Goal: Task Accomplishment & Management: Manage account settings

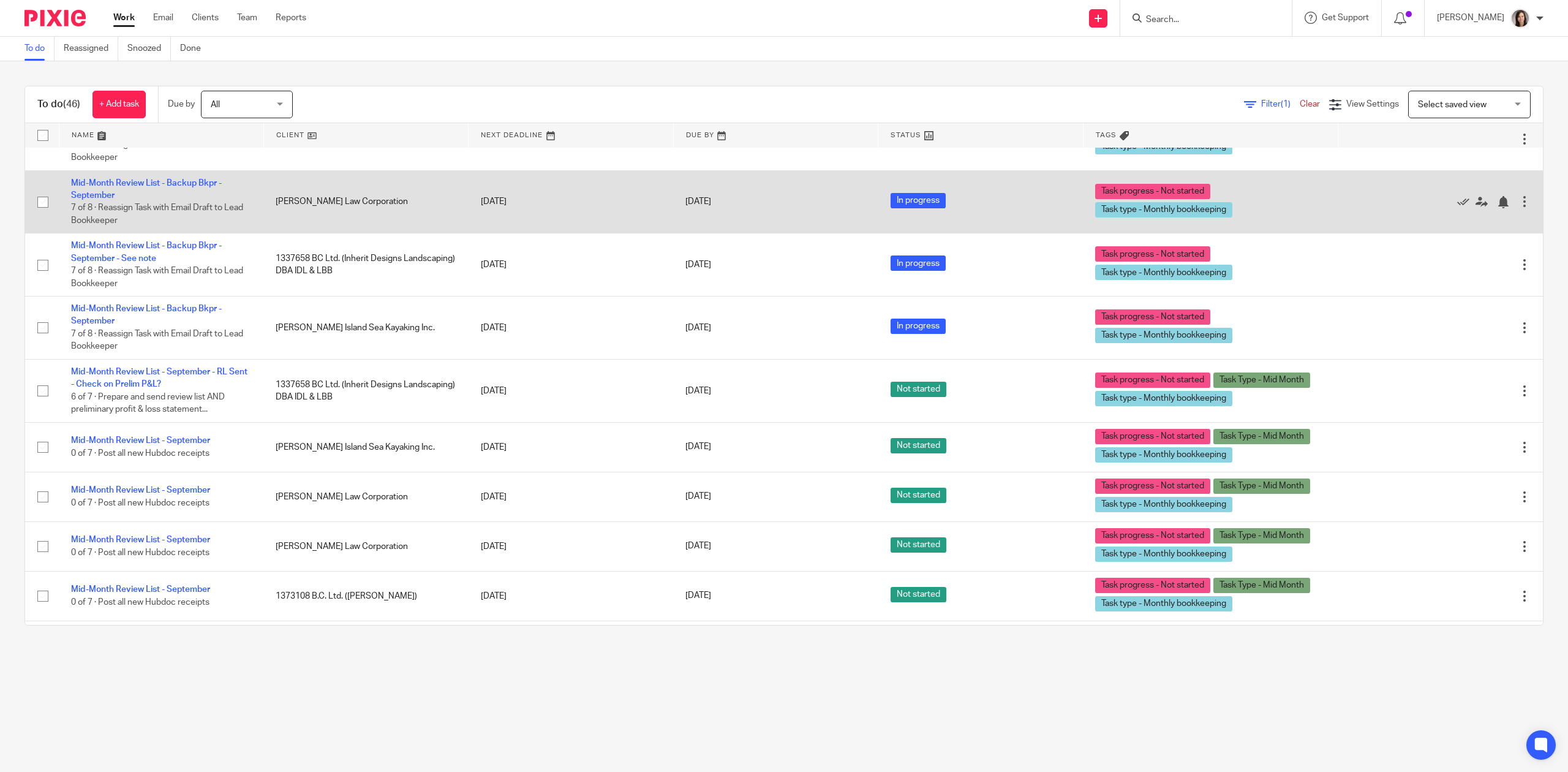
scroll to position [1711, 0]
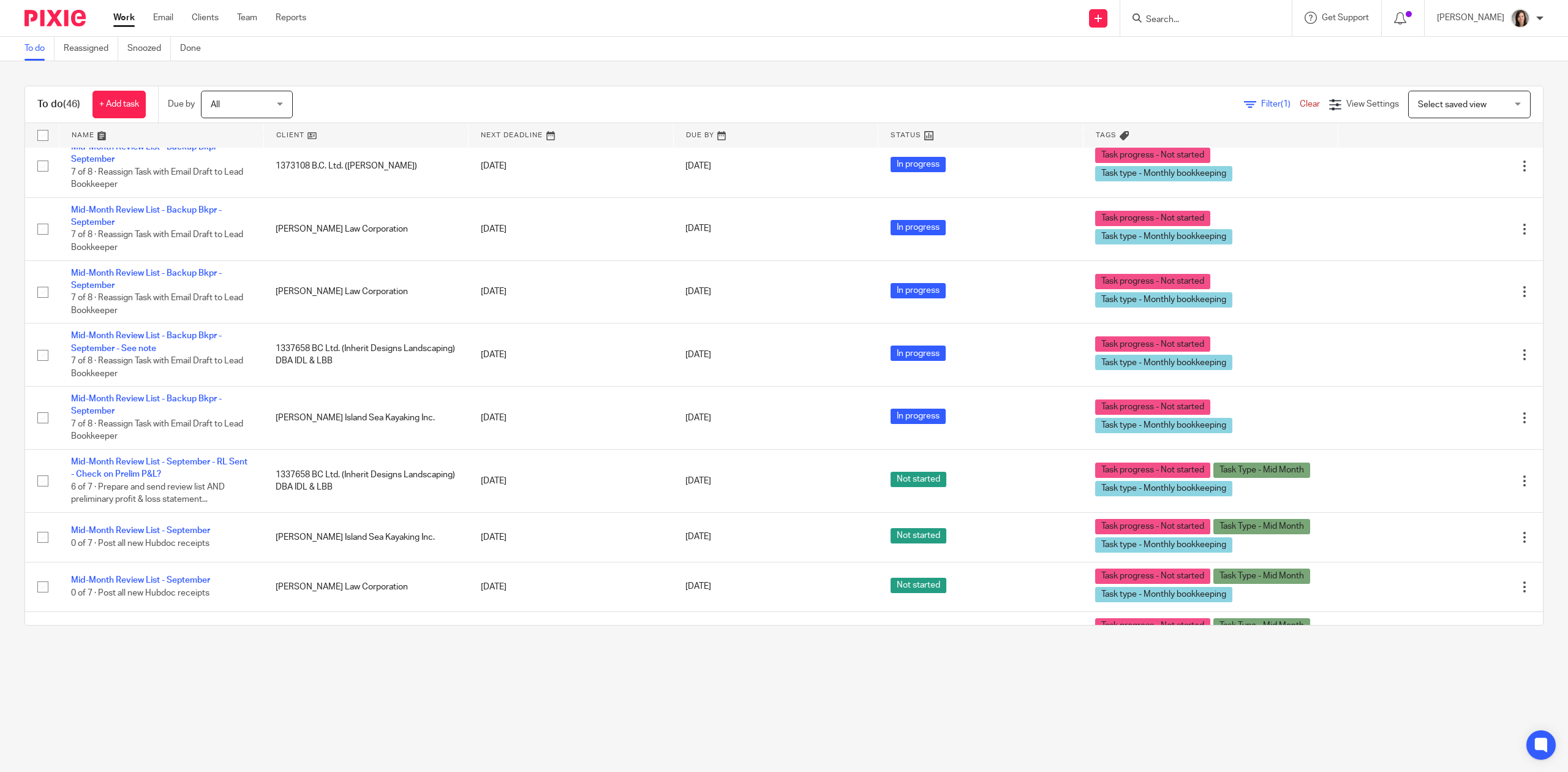
click at [1217, 11] on form at bounding box center [1209, 18] width 130 height 16
click at [1215, 16] on input "Search" at bounding box center [1200, 21] width 111 height 11
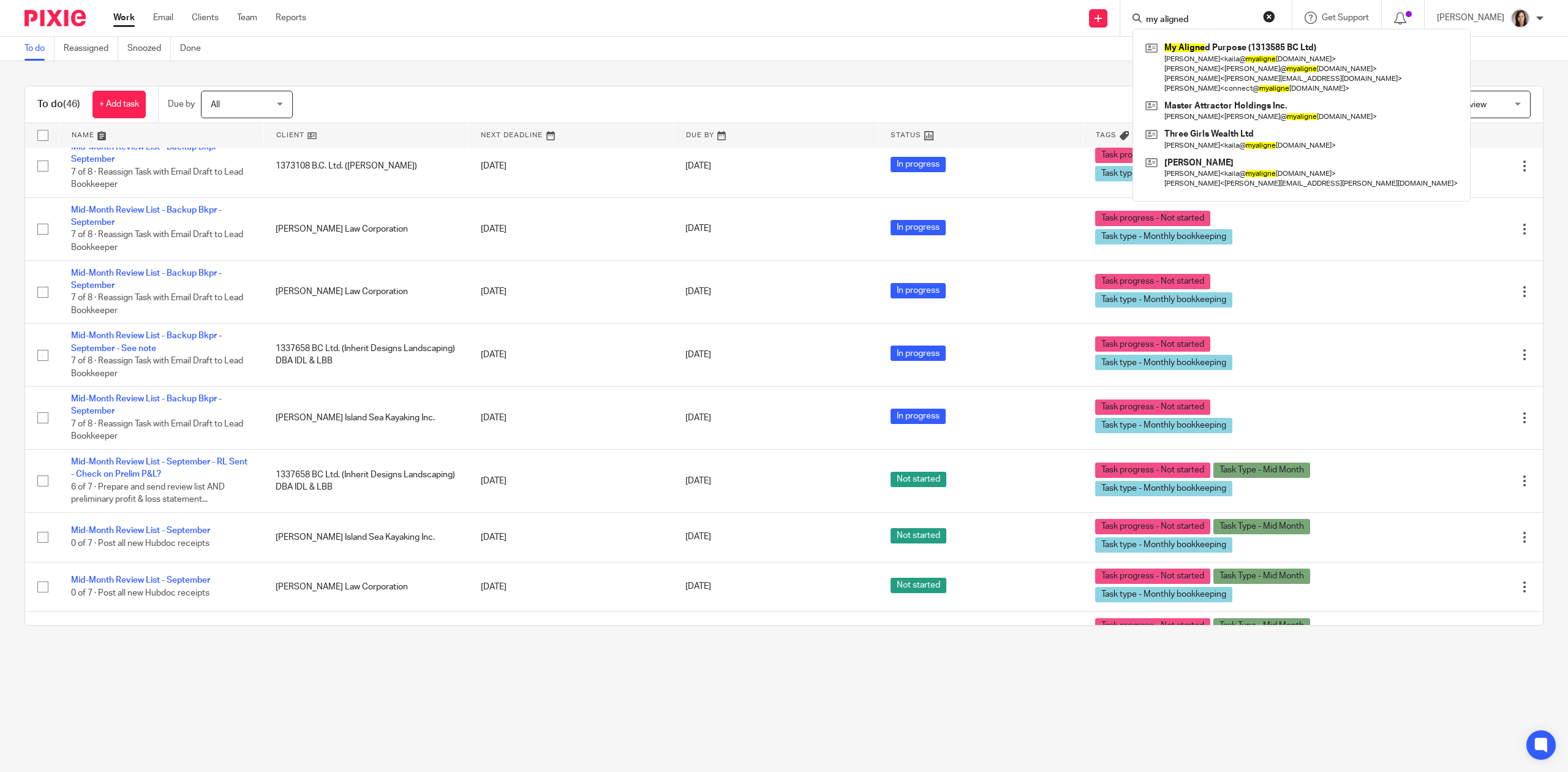
type input "my aligned"
click button "submit" at bounding box center [0, 0] width 0 height 0
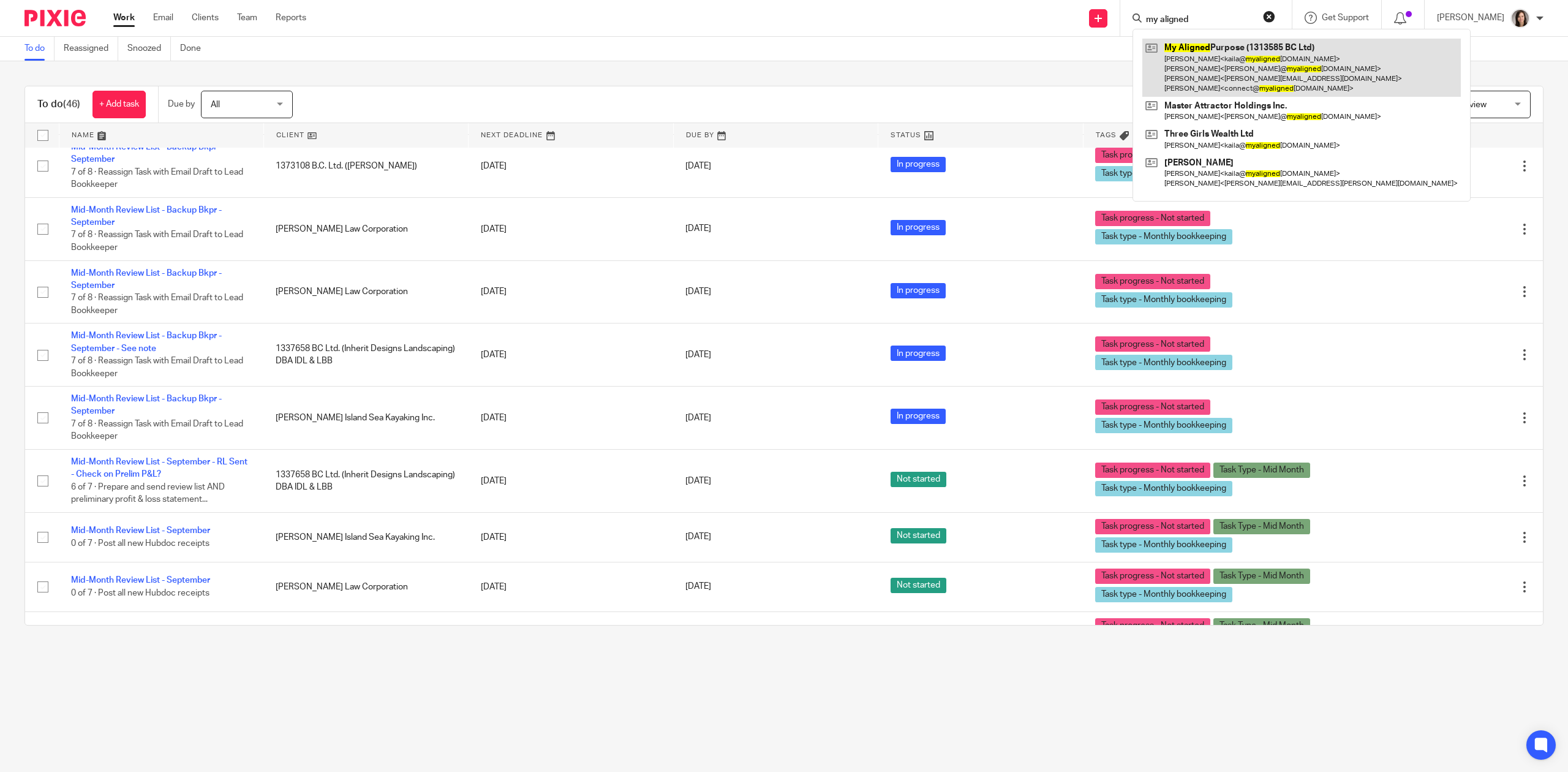
click at [1195, 67] on link at bounding box center [1301, 67] width 318 height 58
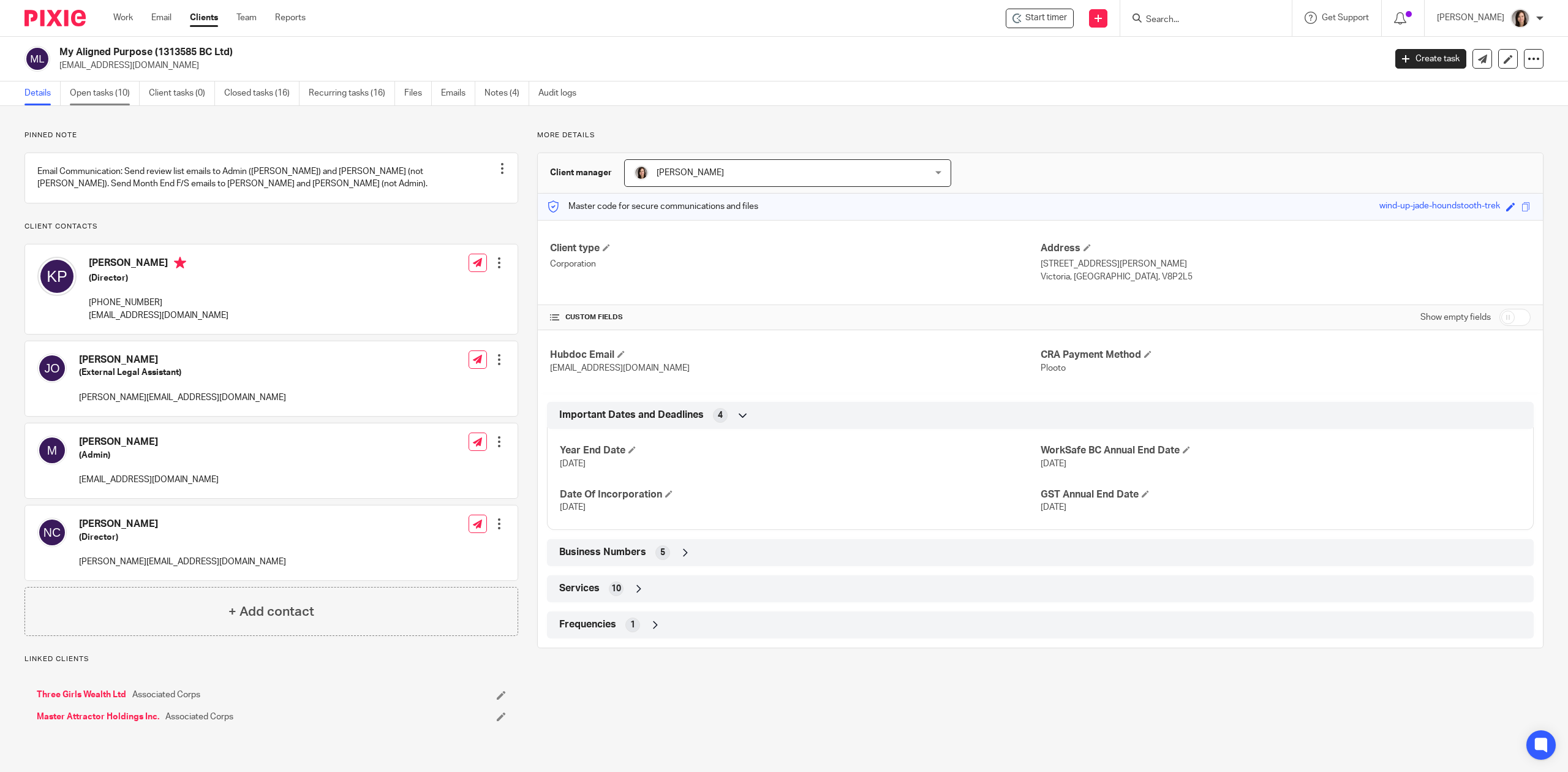
click at [92, 86] on link "Open tasks (10)" at bounding box center [105, 94] width 70 height 24
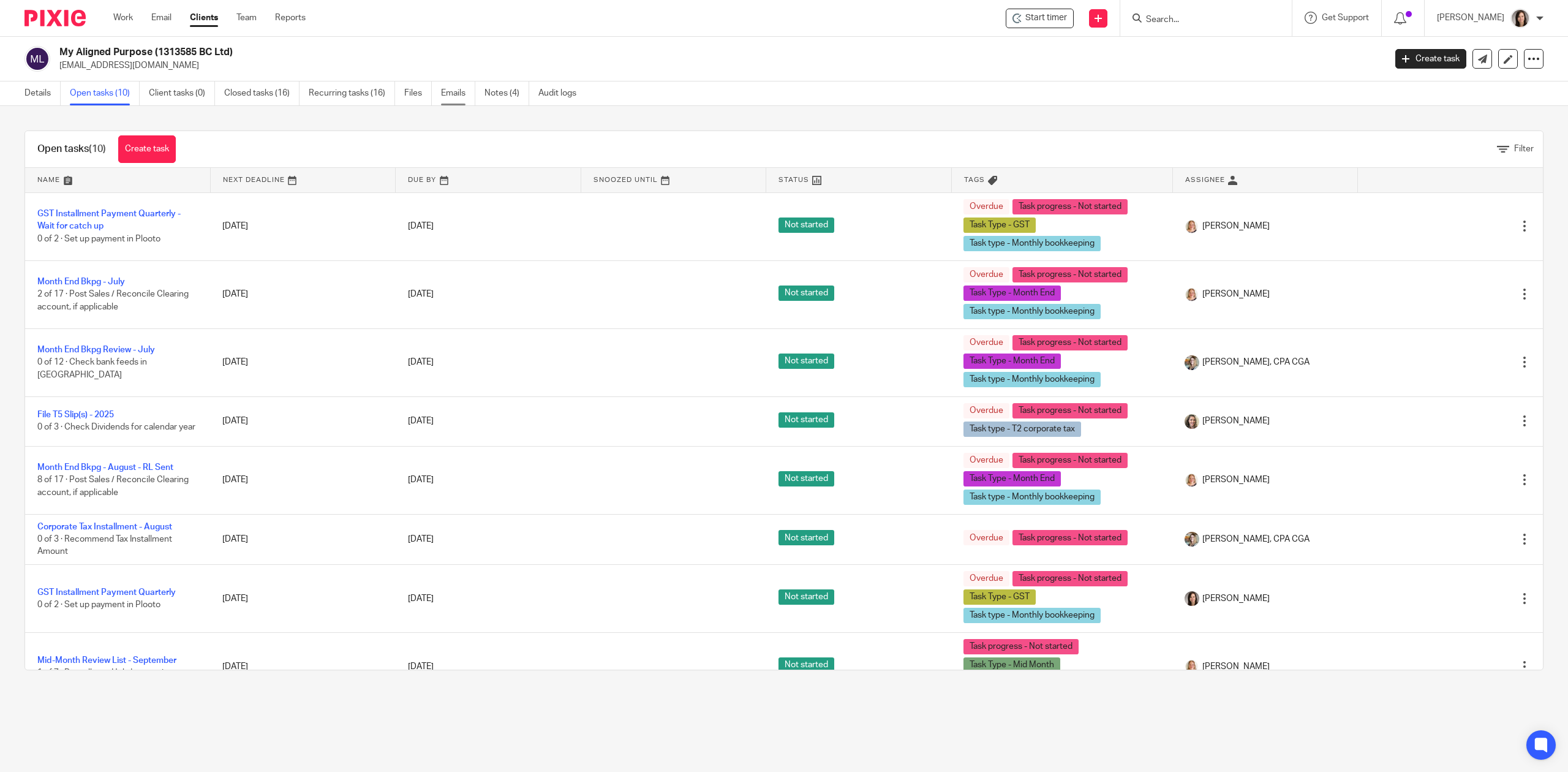
click at [457, 96] on link "Emails" at bounding box center [458, 94] width 34 height 24
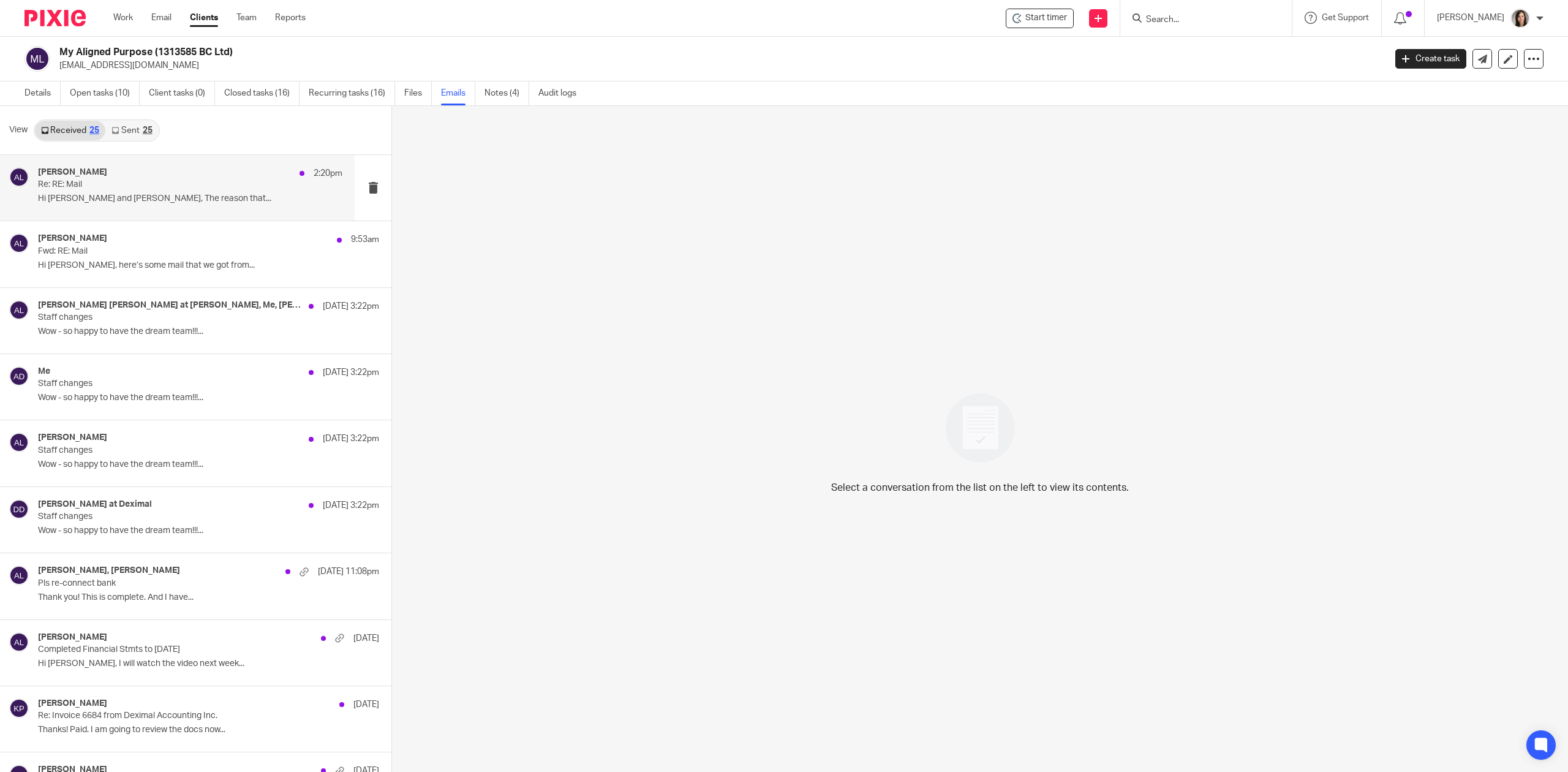
click at [86, 192] on div "Alicia Loewen 2:20pm Re: RE: Mail Hi Kaila and Nicole, The reason that..." at bounding box center [191, 188] width 305 height 41
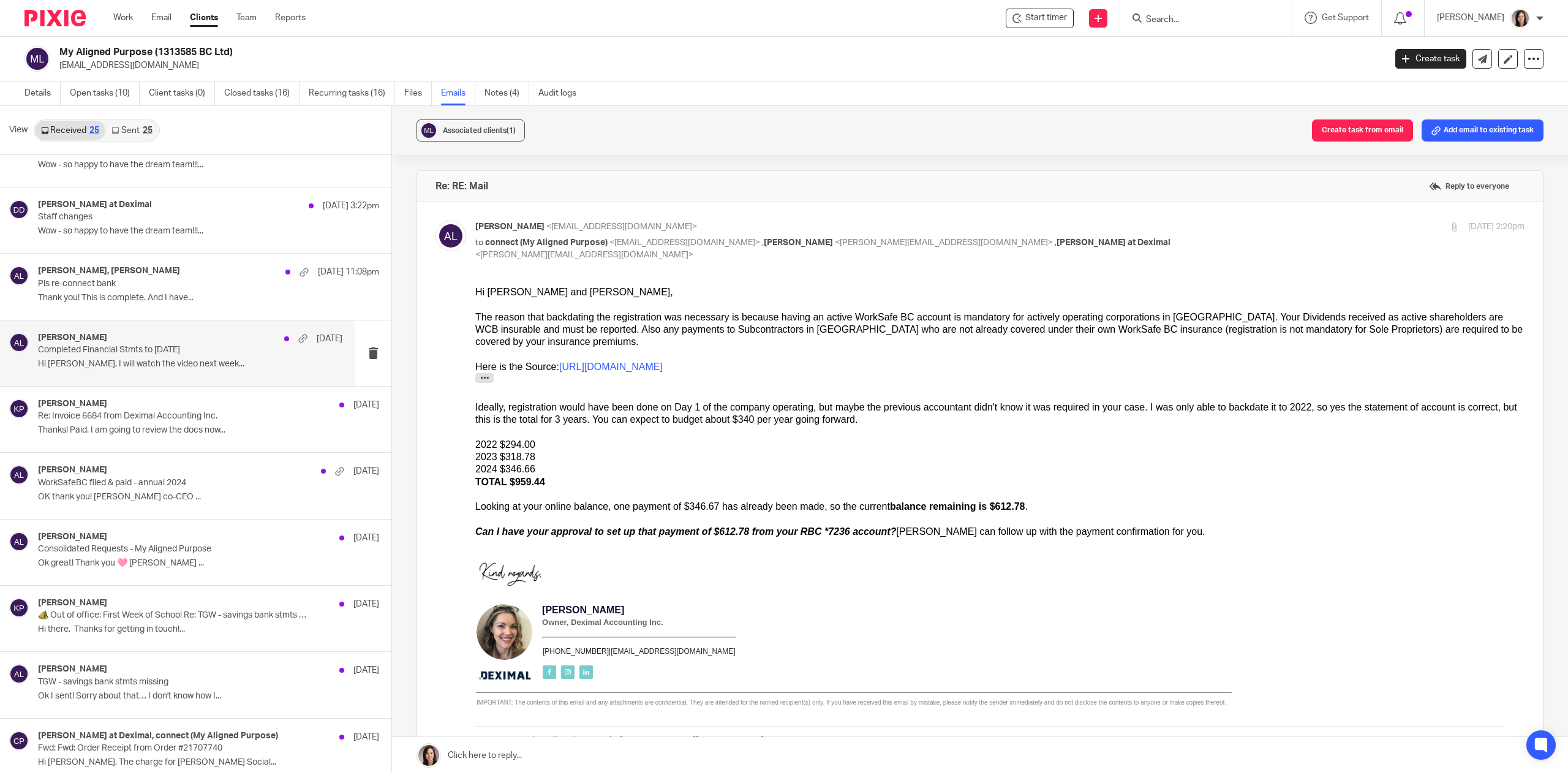
scroll to position [327, 0]
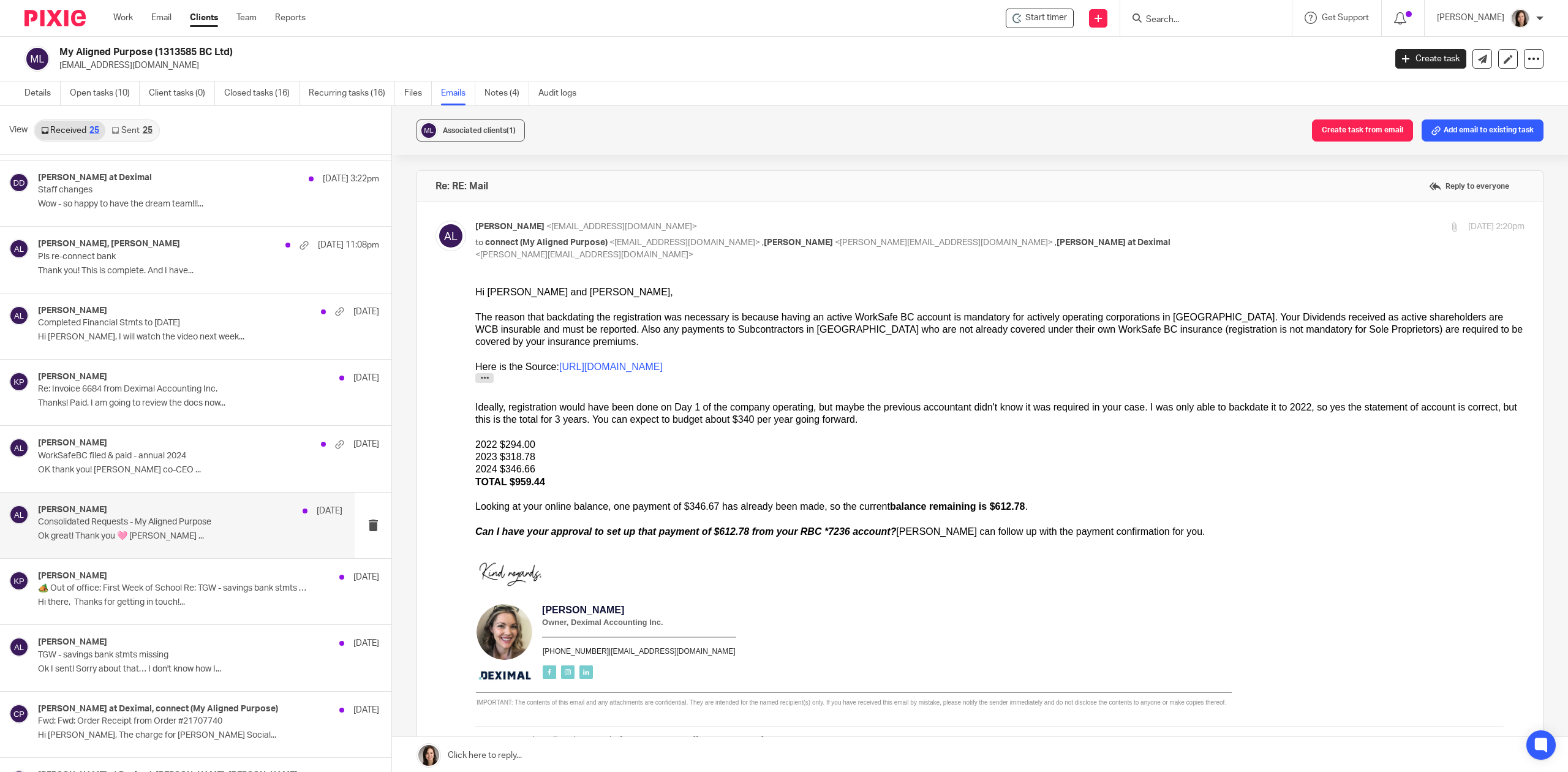
click at [137, 532] on div "Alicia Loewen Sep 3 Consolidated Requests - My Aligned Purpose Ok great! Thank …" at bounding box center [191, 525] width 305 height 41
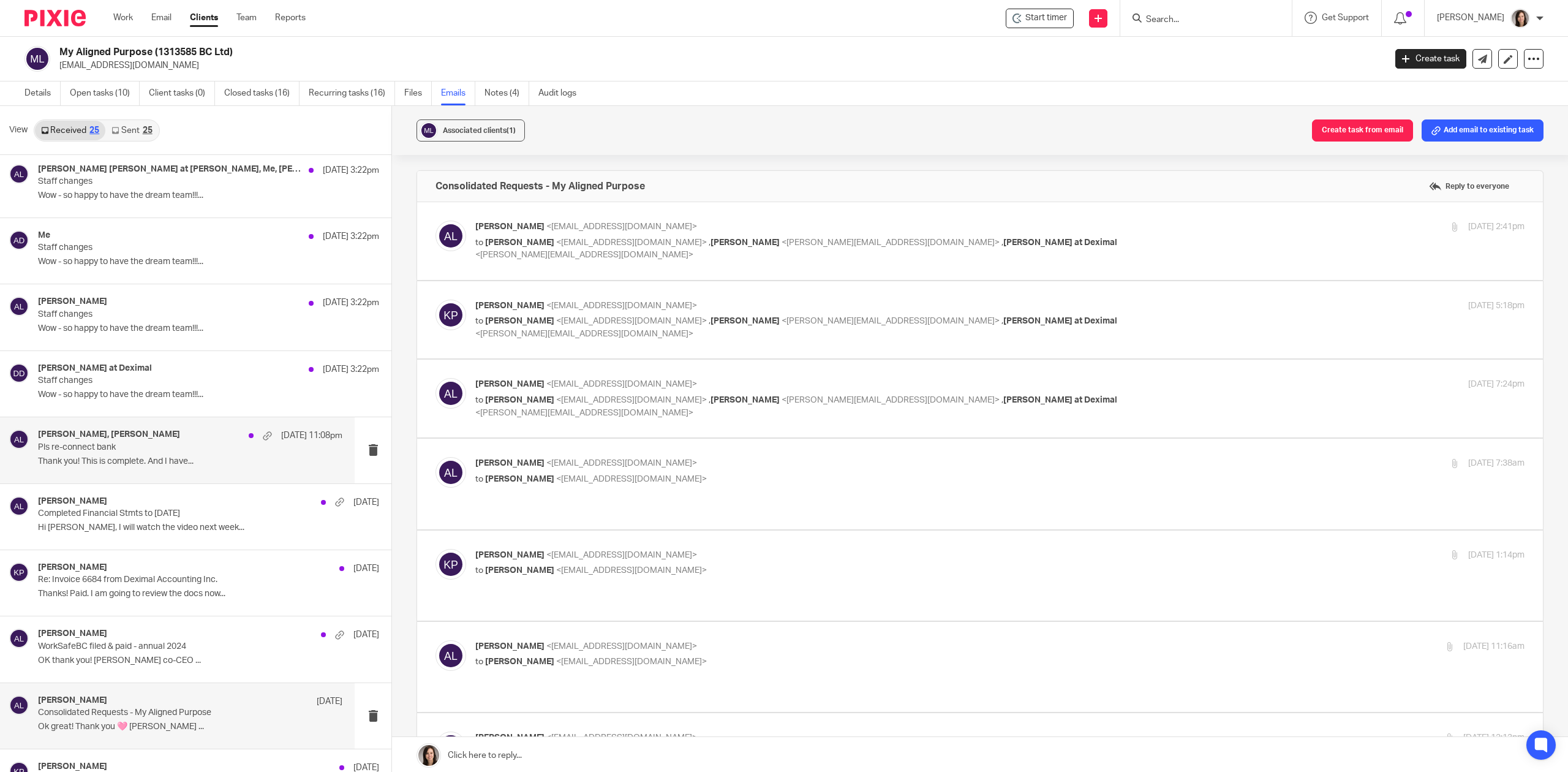
scroll to position [108, 0]
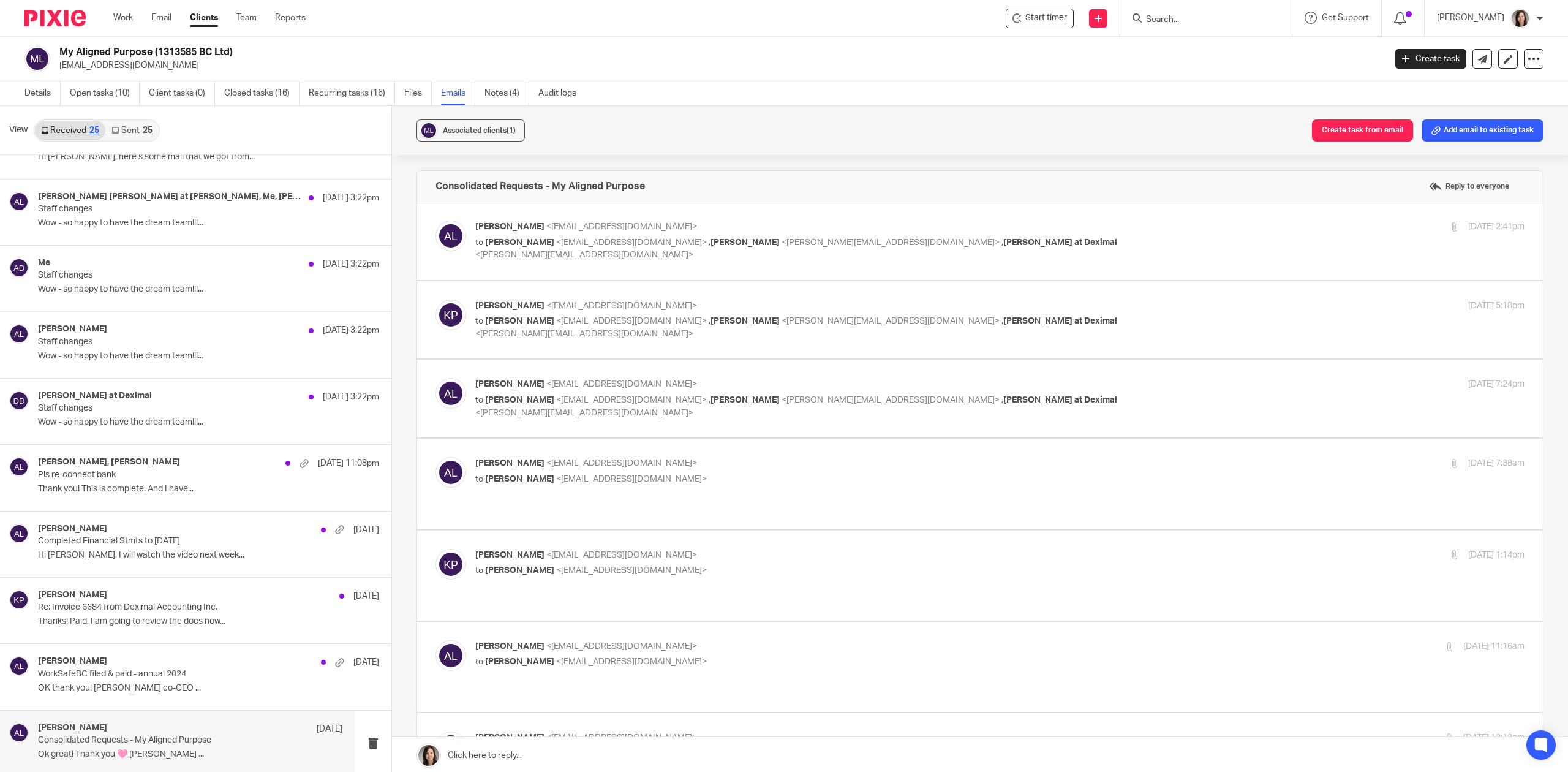
click at [133, 128] on link "Sent 25" at bounding box center [132, 130] width 52 height 20
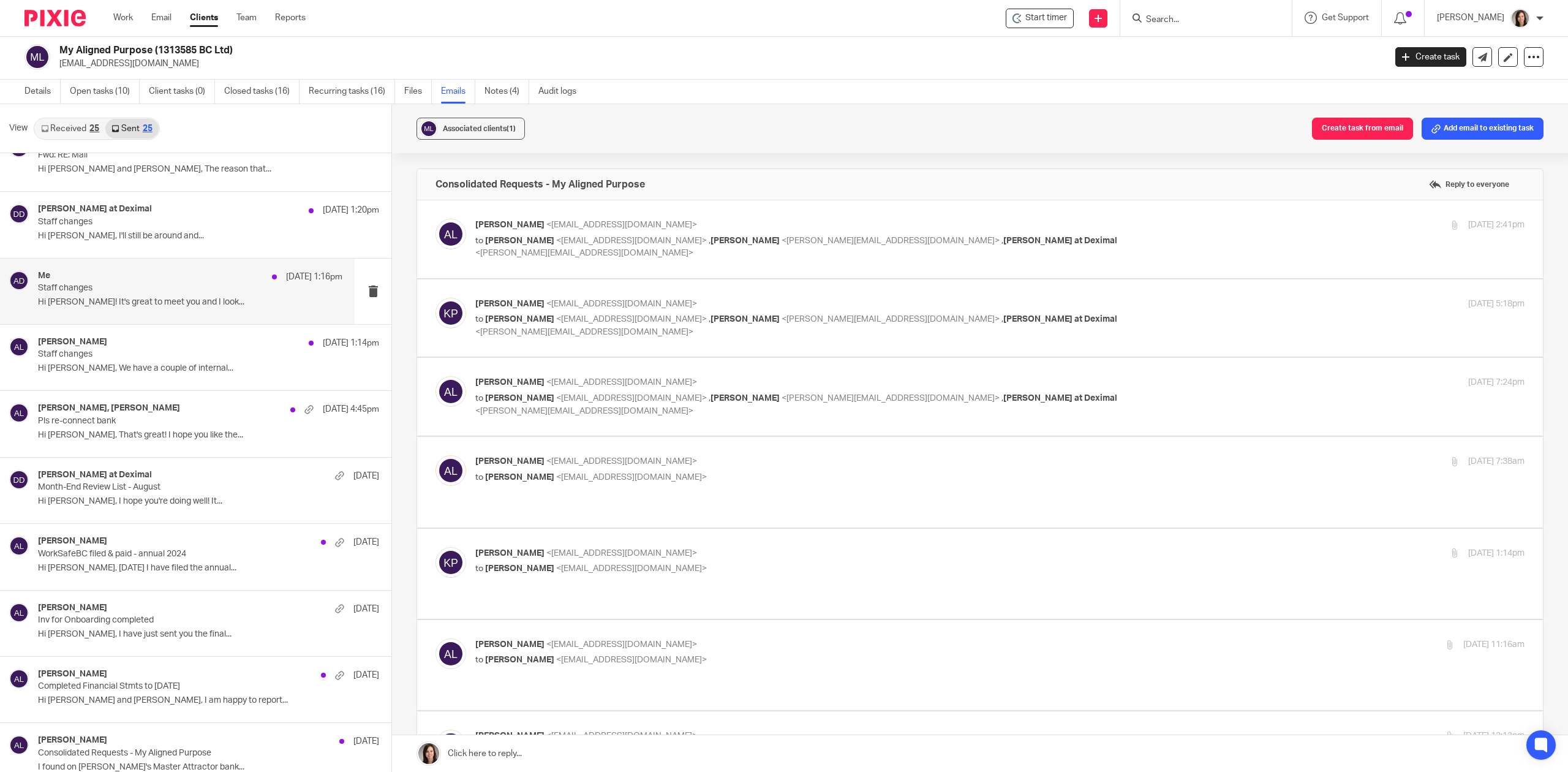
scroll to position [55, 0]
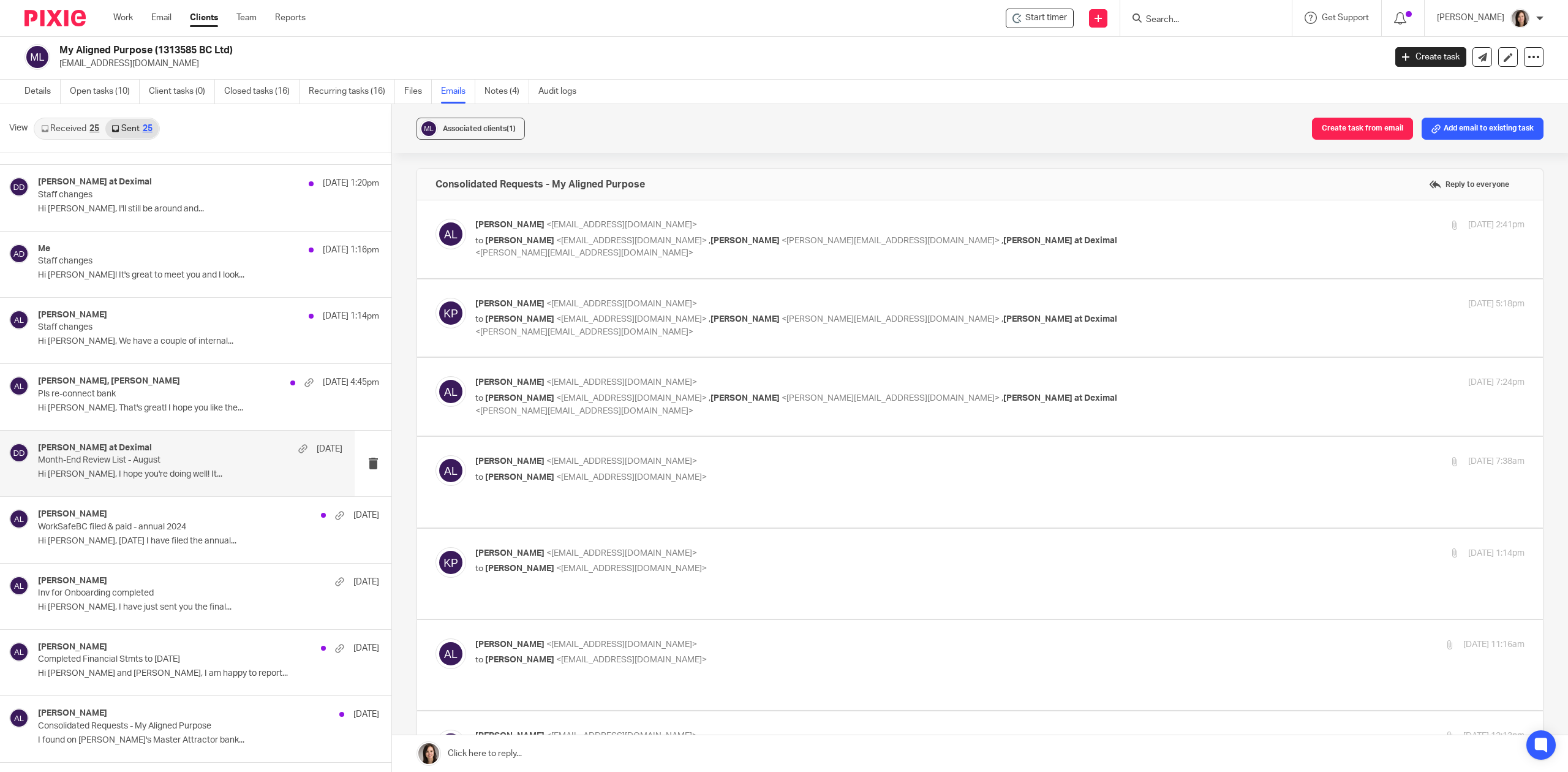
click at [92, 476] on p "Hi Kaila, I hope you're doing well! It..." at bounding box center [191, 474] width 305 height 11
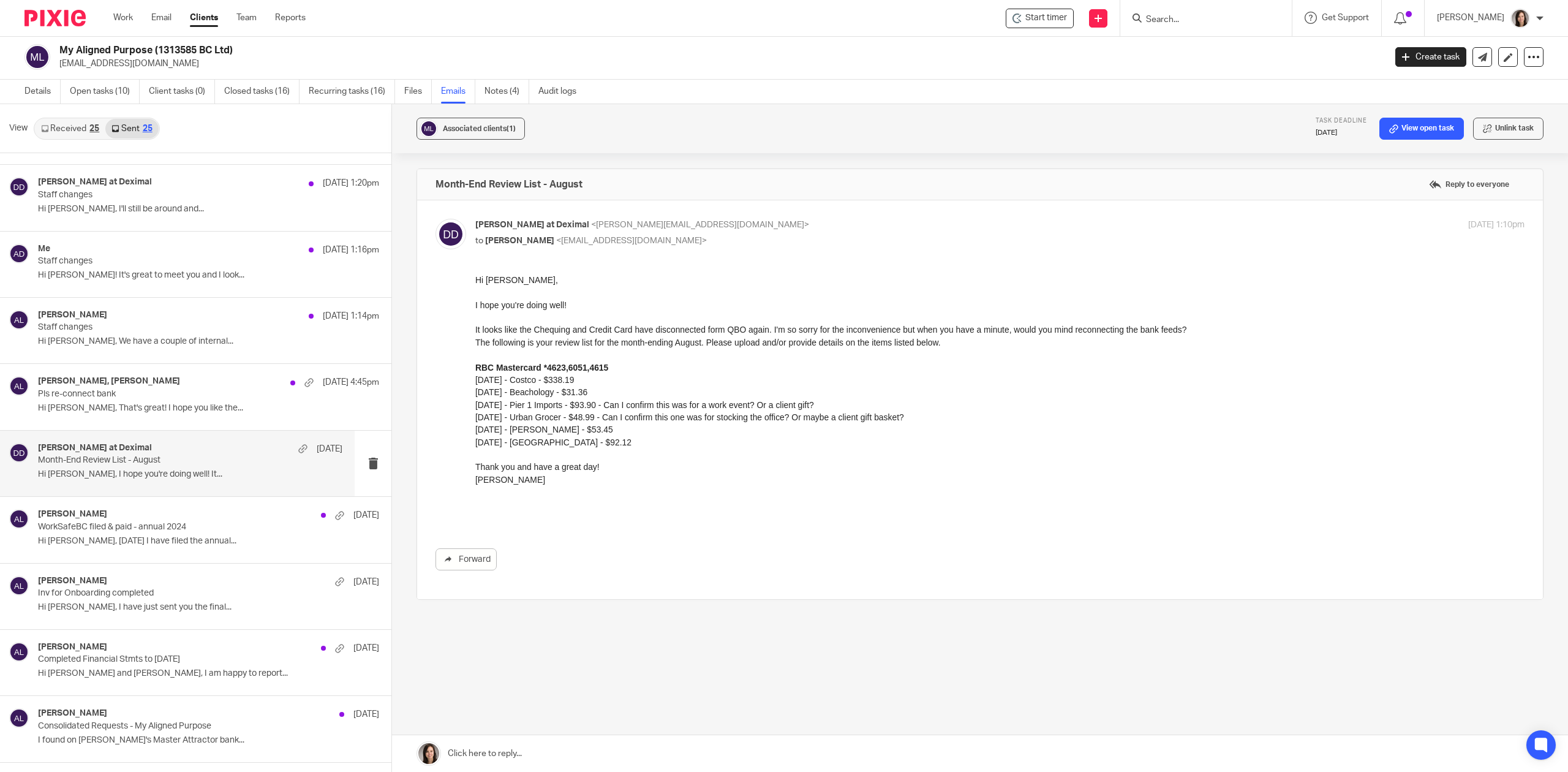
scroll to position [0, 0]
